Goal: Transaction & Acquisition: Book appointment/travel/reservation

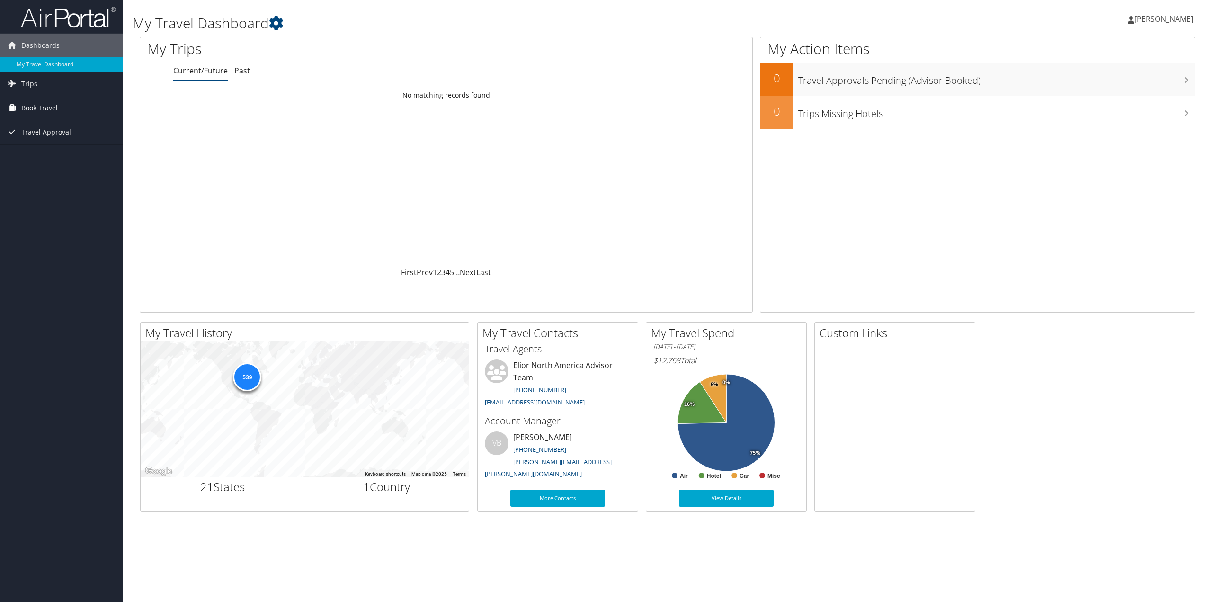
click at [49, 112] on span "Book Travel" at bounding box center [39, 108] width 36 height 24
click at [53, 157] on link "Book/Manage Online Trips" at bounding box center [61, 155] width 123 height 14
